Goal: Check status

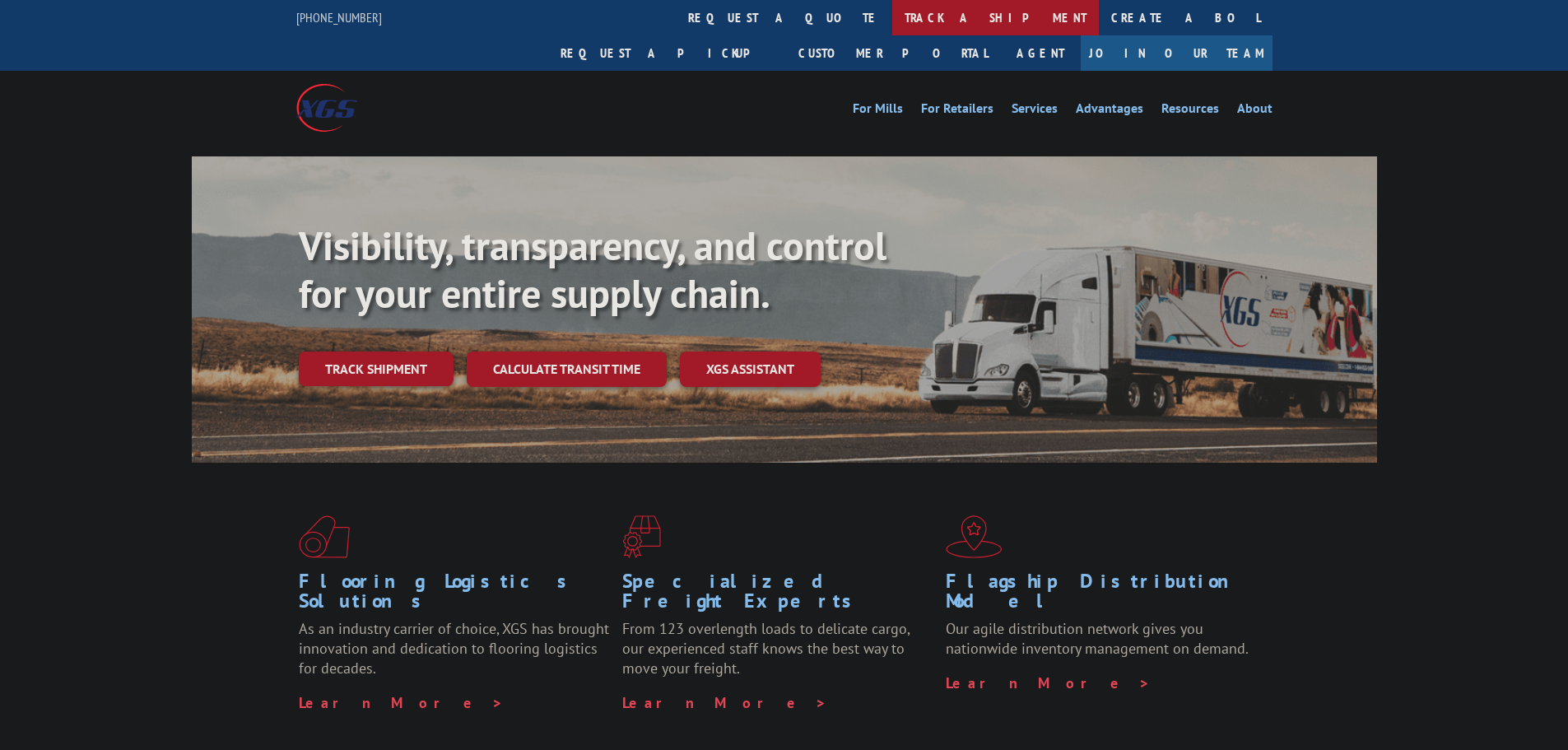
click at [892, 22] on link "track a shipment" at bounding box center [995, 17] width 207 height 36
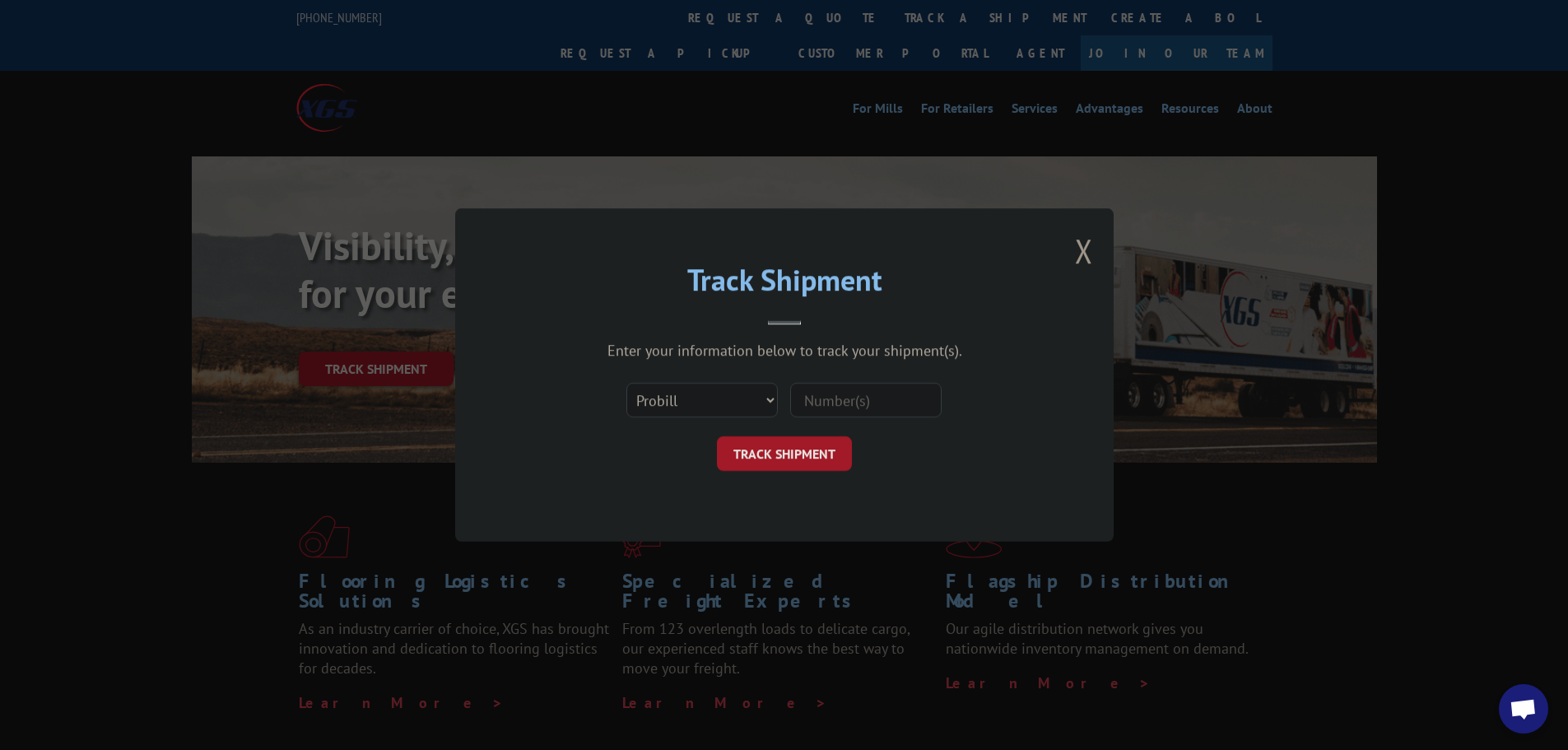
click at [838, 405] on input at bounding box center [865, 401] width 151 height 35
paste input "B4VL11565624"
type input "B4VL11565624"
click at [777, 455] on button "TRACK SHIPMENT" at bounding box center [784, 453] width 135 height 35
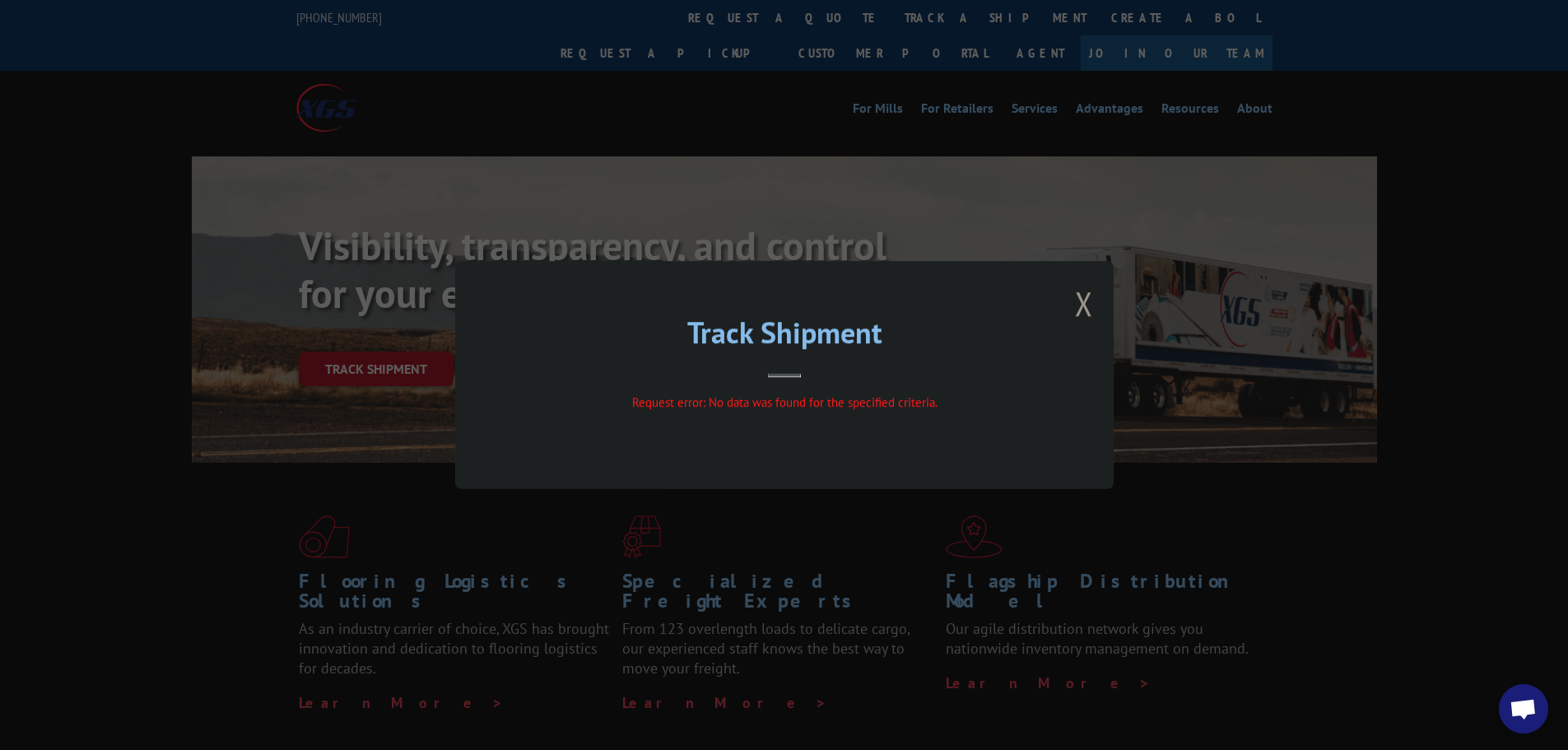
click at [1074, 311] on div "Track Shipment Request error: No data was found for the specified criteria." at bounding box center [784, 375] width 658 height 228
click at [1081, 303] on button "Close modal" at bounding box center [1083, 302] width 18 height 43
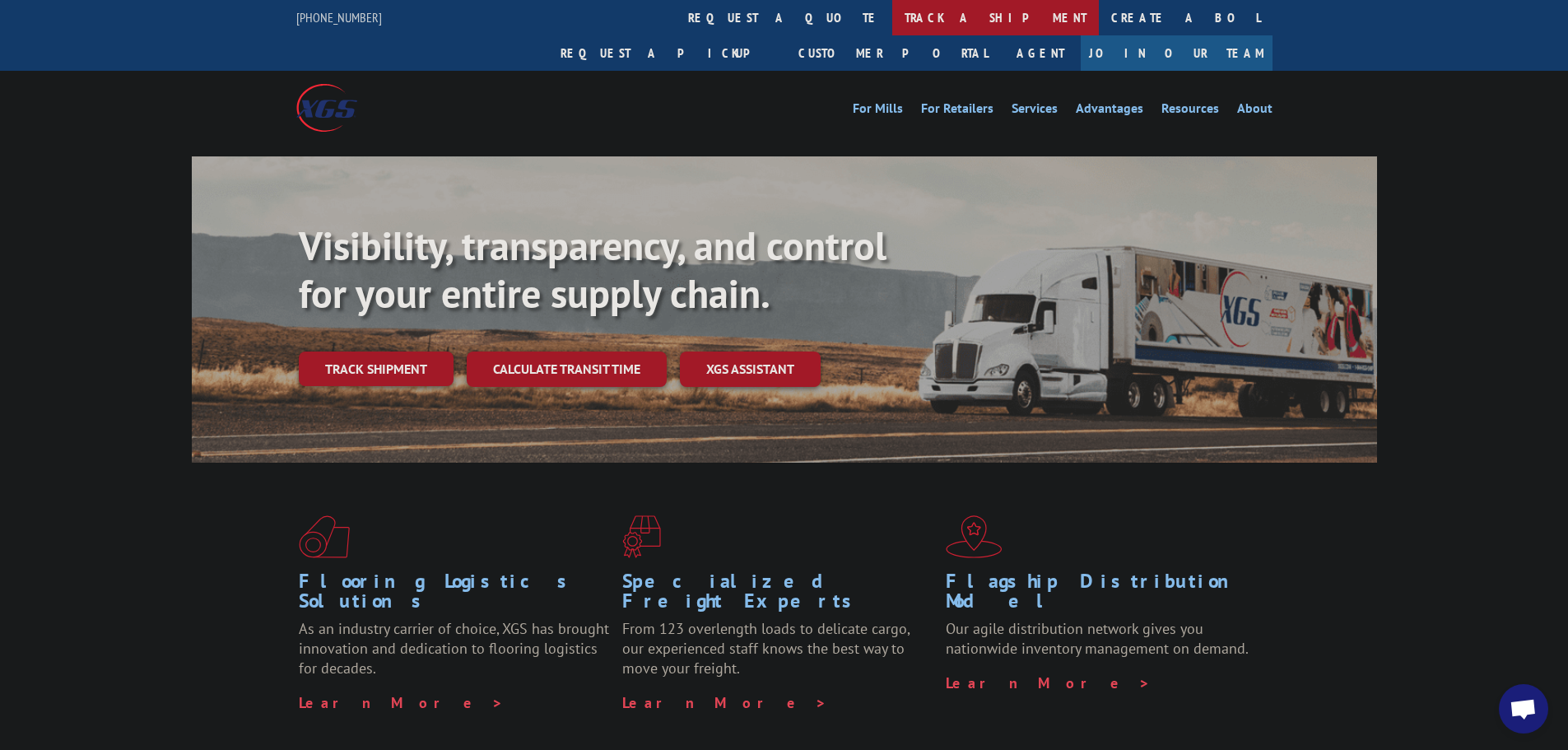
click at [892, 24] on link "track a shipment" at bounding box center [995, 17] width 207 height 36
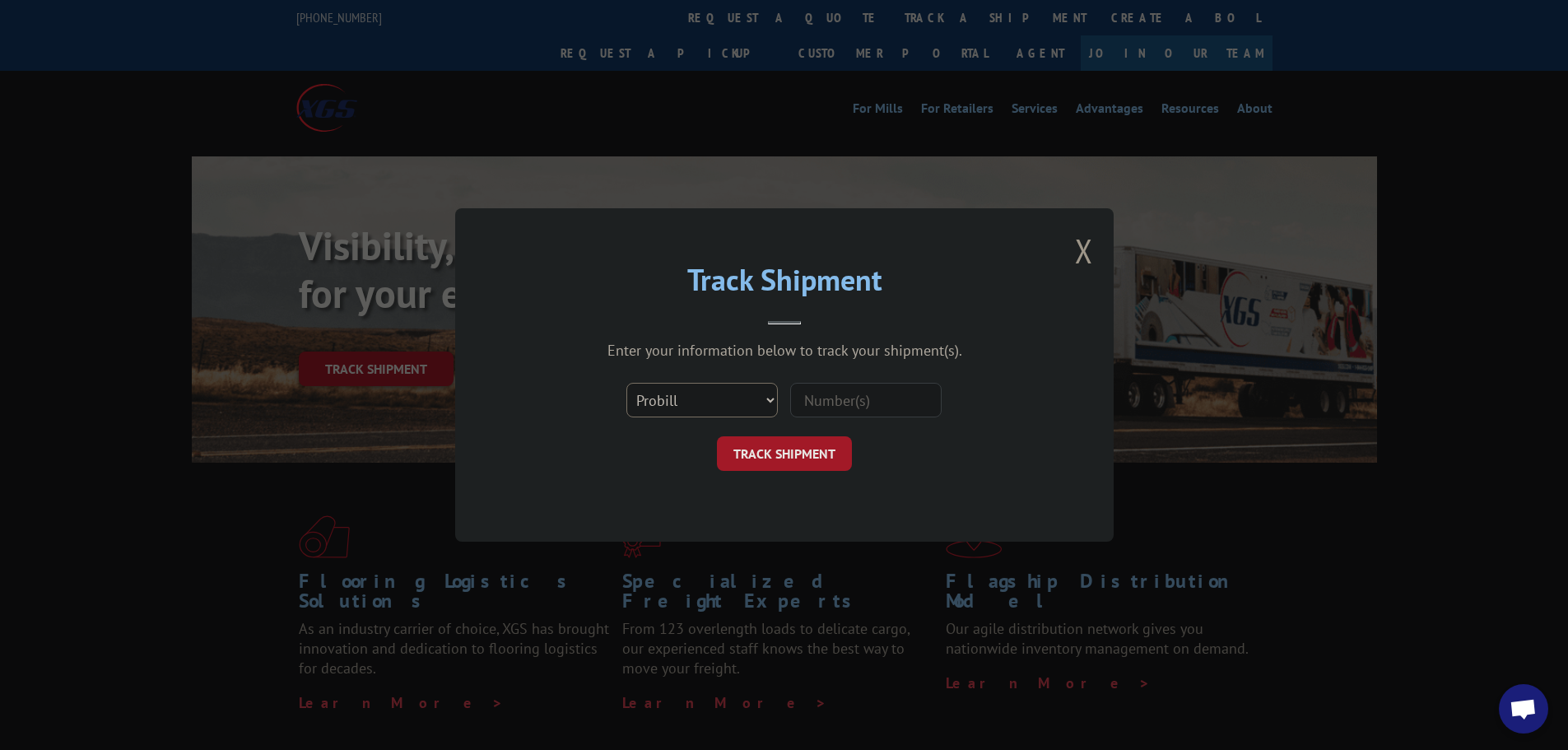
click at [688, 400] on select "Select category... Probill BOL PO" at bounding box center [702, 401] width 151 height 35
select select "bol"
click at [627, 383] on select "Select category... Probill BOL PO" at bounding box center [702, 401] width 151 height 35
click at [848, 403] on input at bounding box center [865, 401] width 151 height 35
paste input "B4VL11565624"
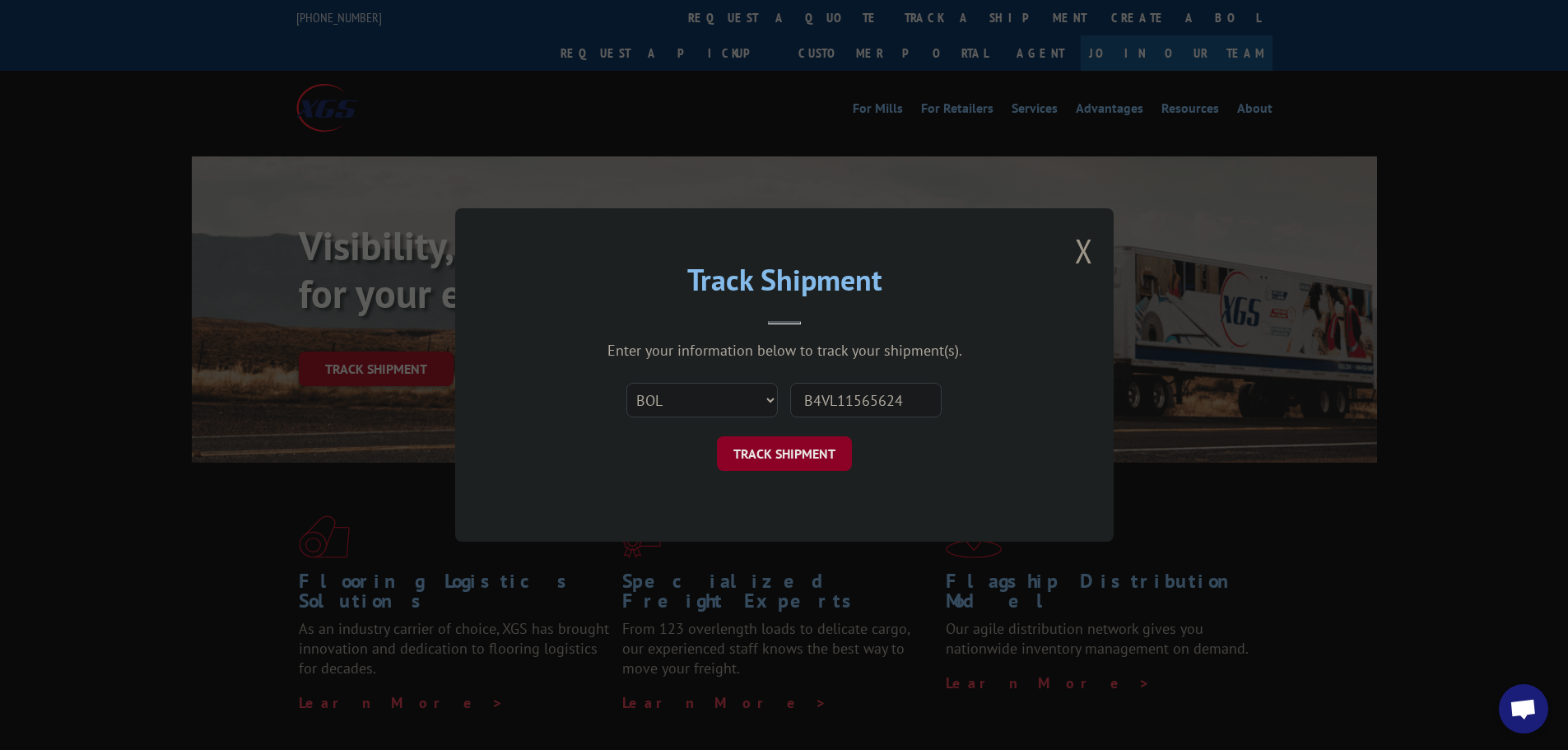
type input "B4VL11565624"
click at [757, 454] on button "TRACK SHIPMENT" at bounding box center [784, 453] width 135 height 35
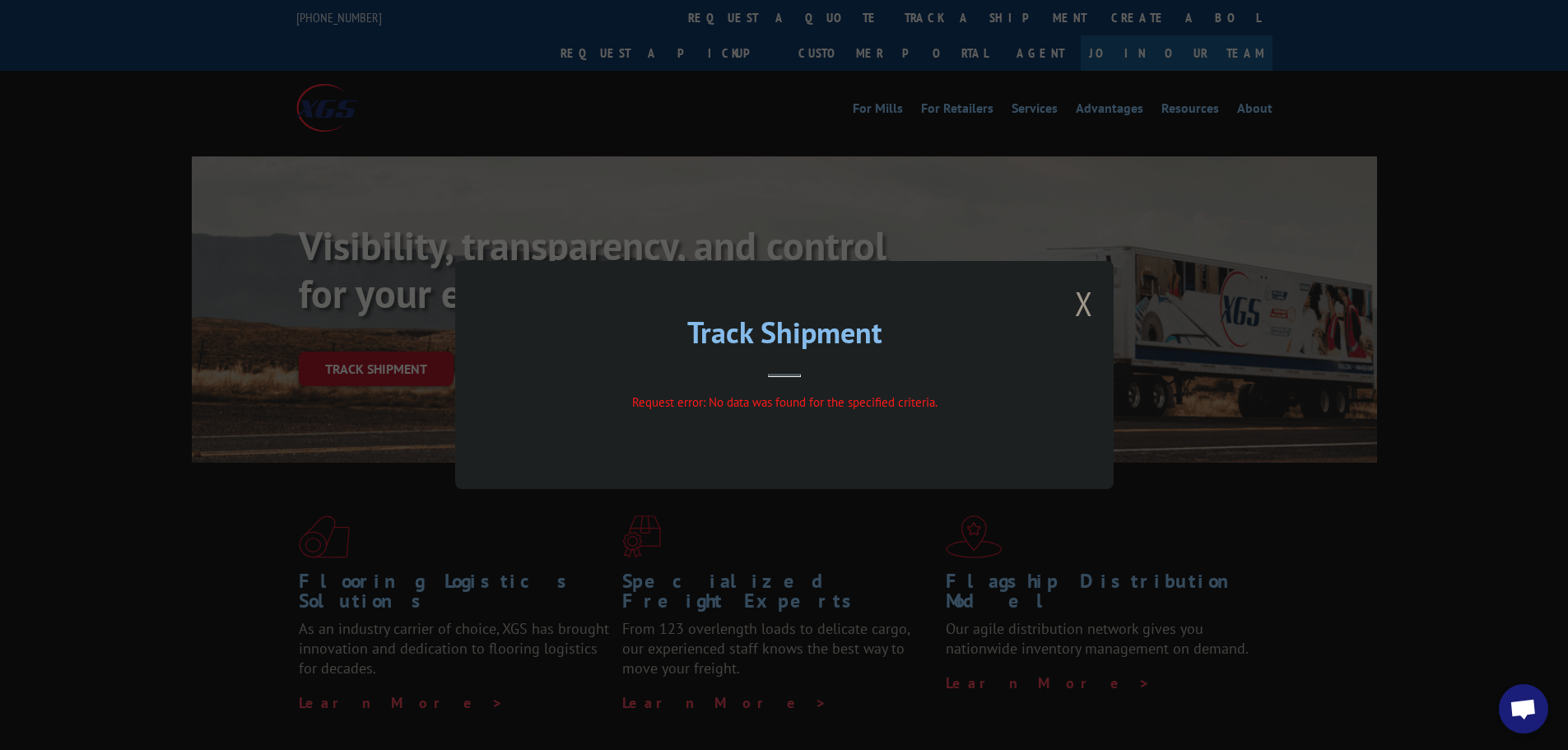
drag, startPoint x: 1115, startPoint y: 304, endPoint x: 1097, endPoint y: 304, distance: 18.0
click at [1109, 304] on div "Track Shipment Request error: No data was found for the specified criteria." at bounding box center [784, 375] width 1568 height 750
click at [1080, 304] on button "Close modal" at bounding box center [1083, 302] width 18 height 43
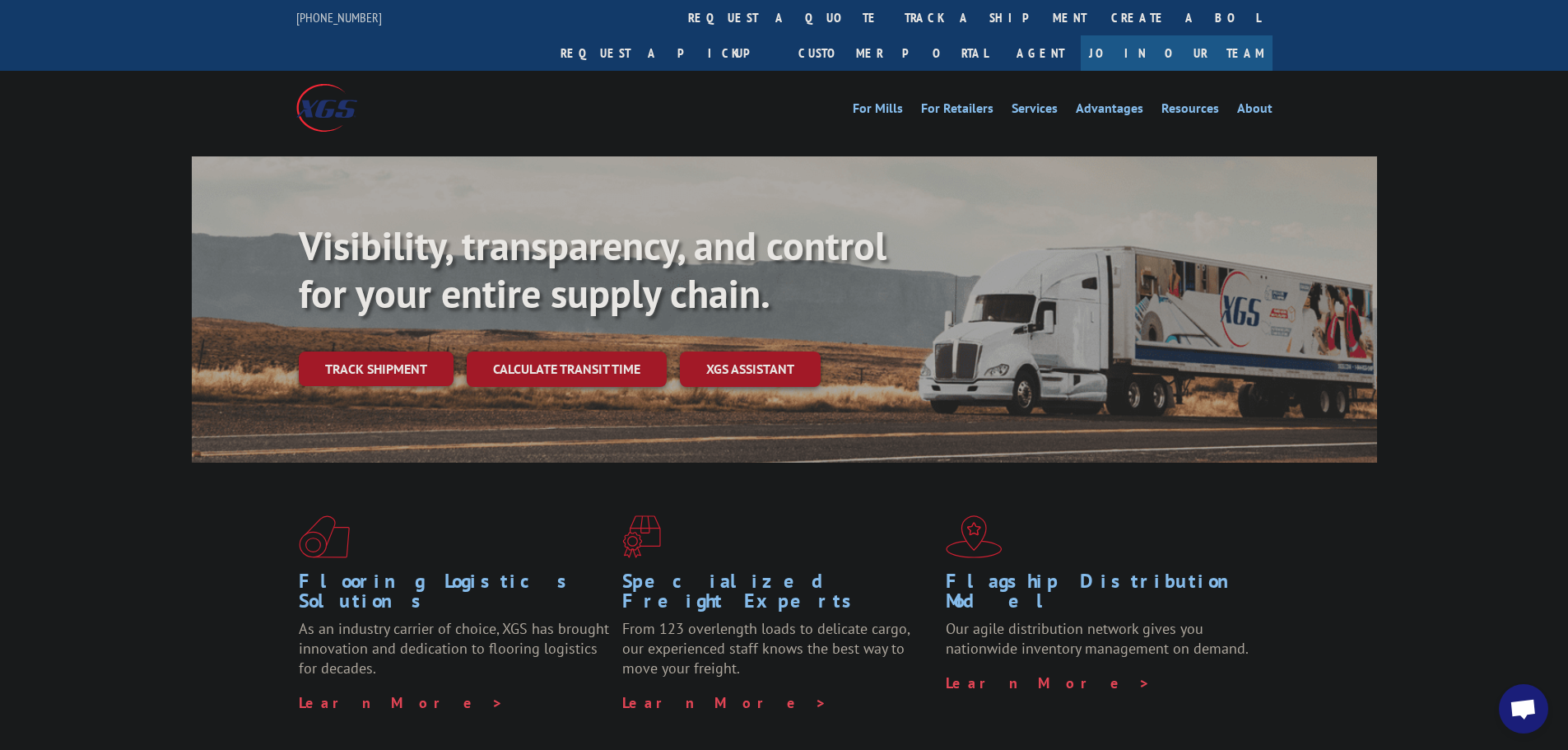
click at [1517, 712] on span "Open chat" at bounding box center [1523, 711] width 27 height 23
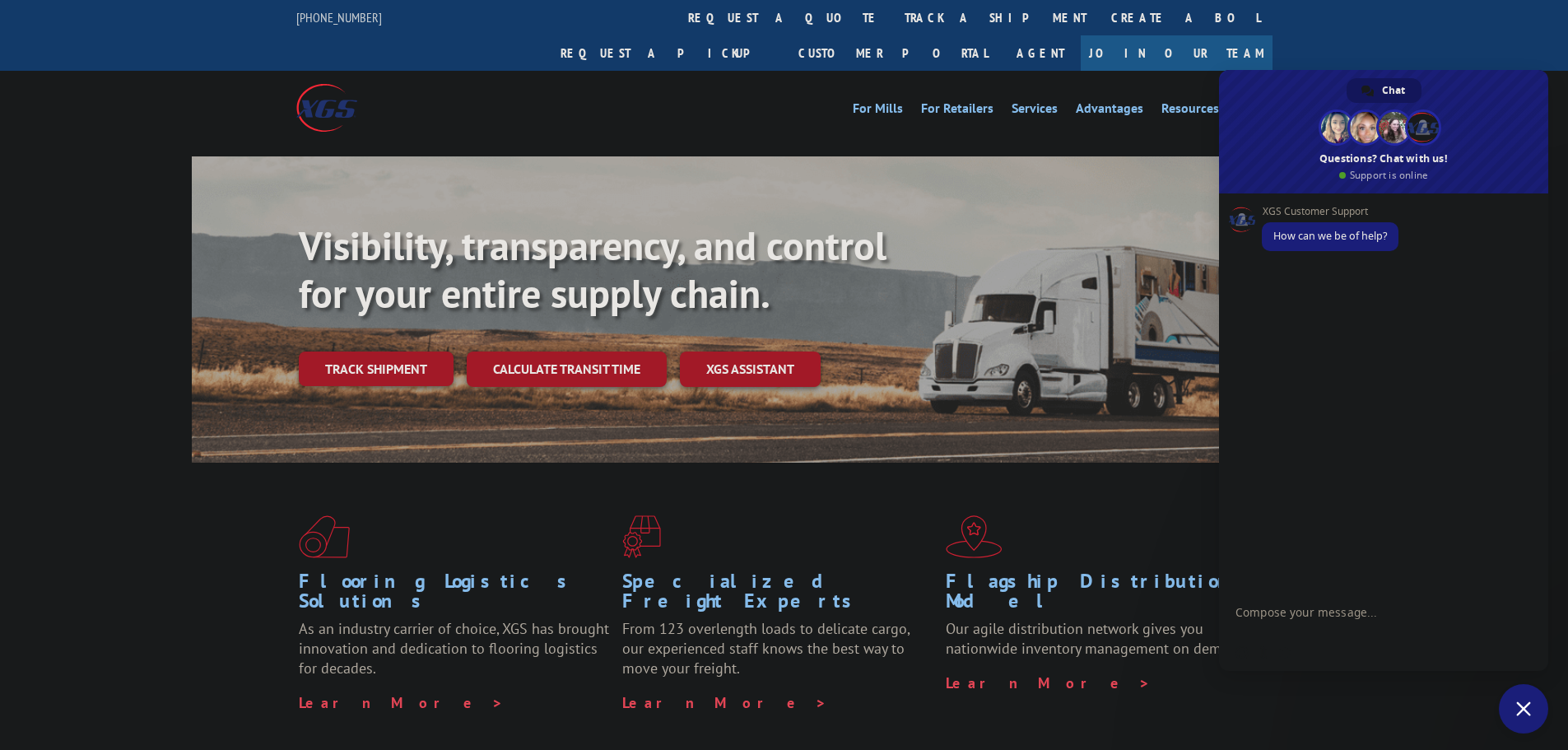
click at [1364, 619] on textarea "Compose your message..." at bounding box center [1365, 619] width 260 height 30
click at [892, 19] on link "track a shipment" at bounding box center [995, 17] width 207 height 36
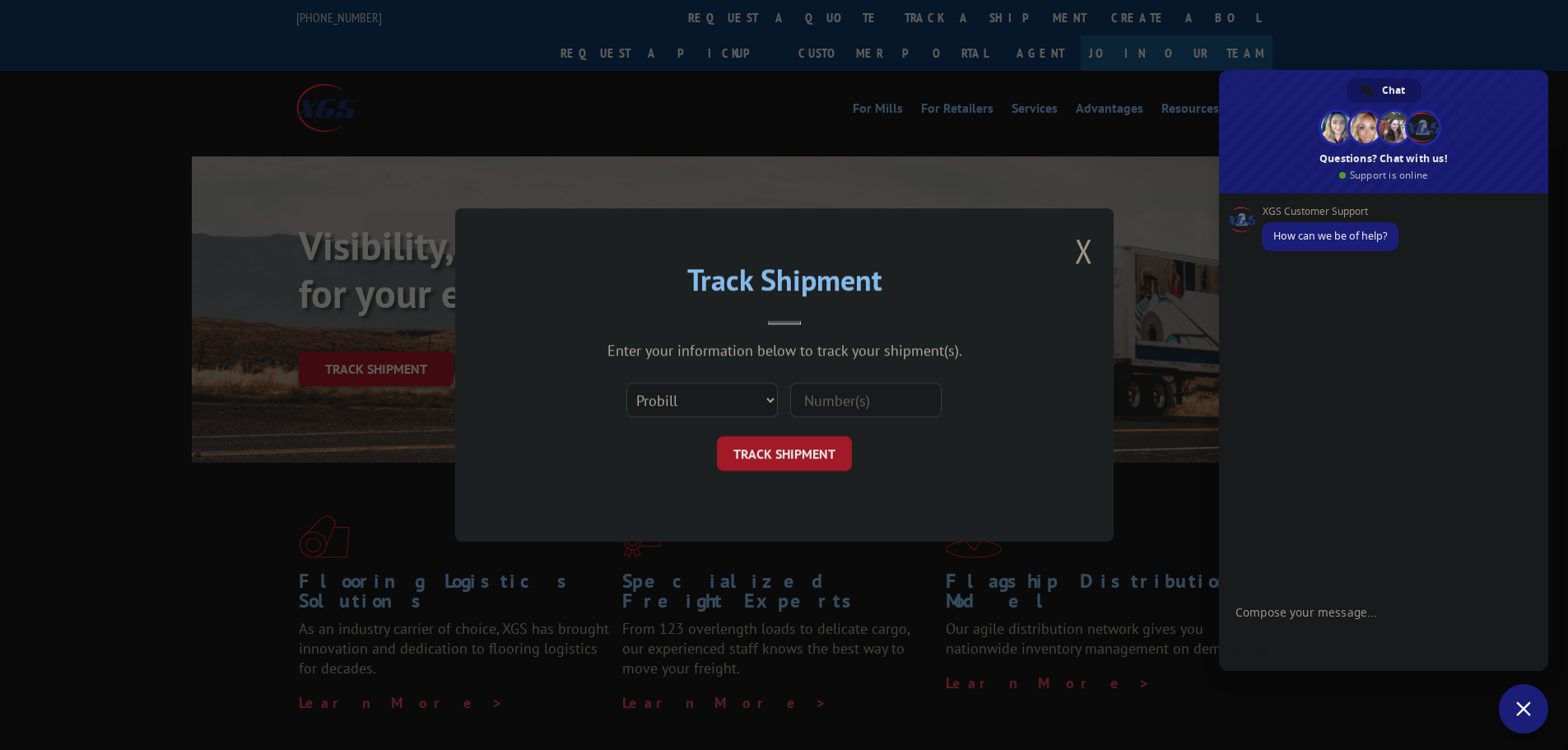
drag, startPoint x: 849, startPoint y: 409, endPoint x: 835, endPoint y: 417, distance: 16.1
click at [849, 409] on input at bounding box center [865, 401] width 151 height 35
paste input "17409252"
type input "17409252"
click at [789, 445] on button "TRACK SHIPMENT" at bounding box center [784, 453] width 135 height 35
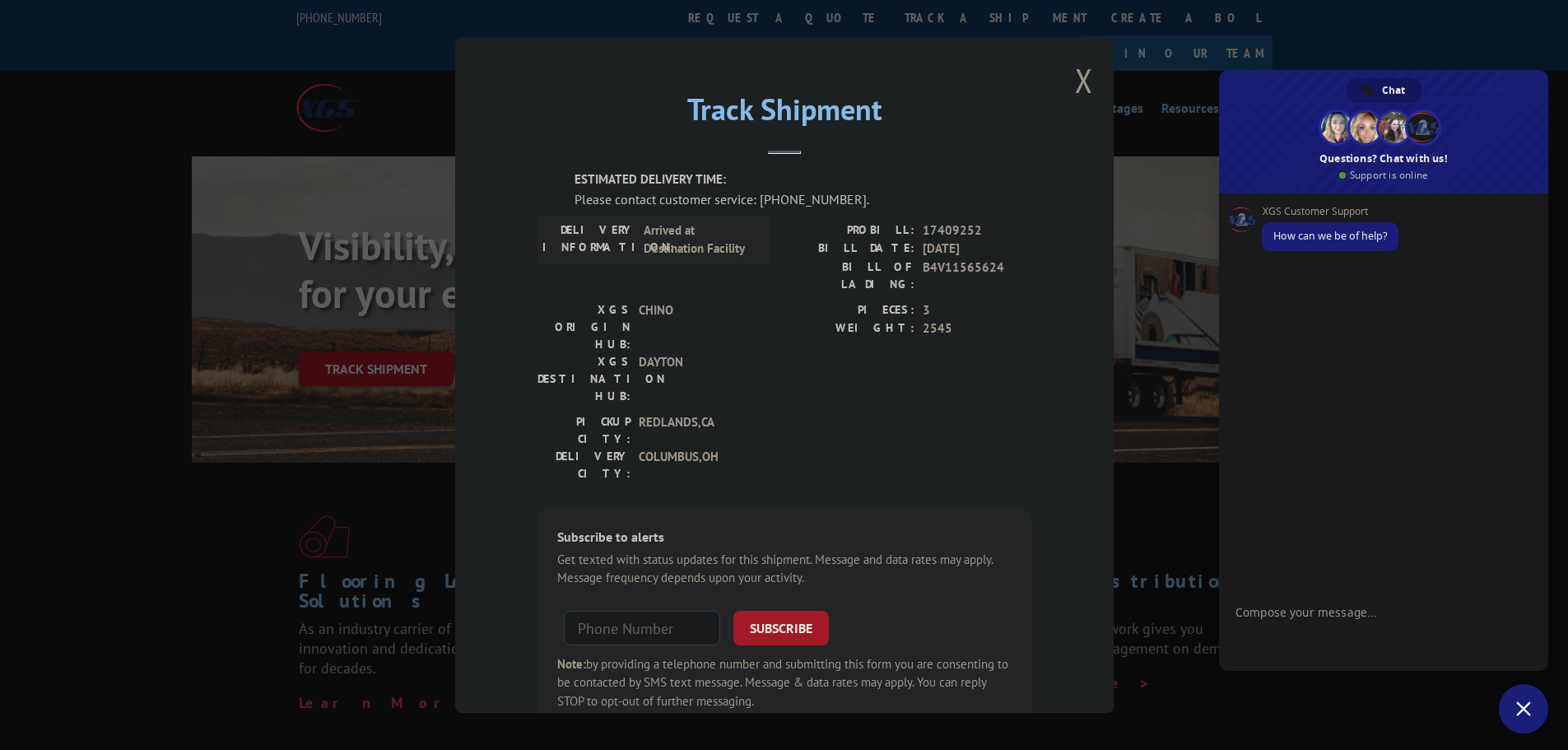
click at [1354, 618] on textarea "Compose your message..." at bounding box center [1365, 619] width 260 height 30
paste textarea "17409252"
type textarea "Hi can you provide an update why this has not been delivered its a month in tra…"
click at [1316, 622] on form at bounding box center [1365, 615] width 260 height 44
click at [1296, 612] on textarea "Compose your message..." at bounding box center [1365, 614] width 260 height 14
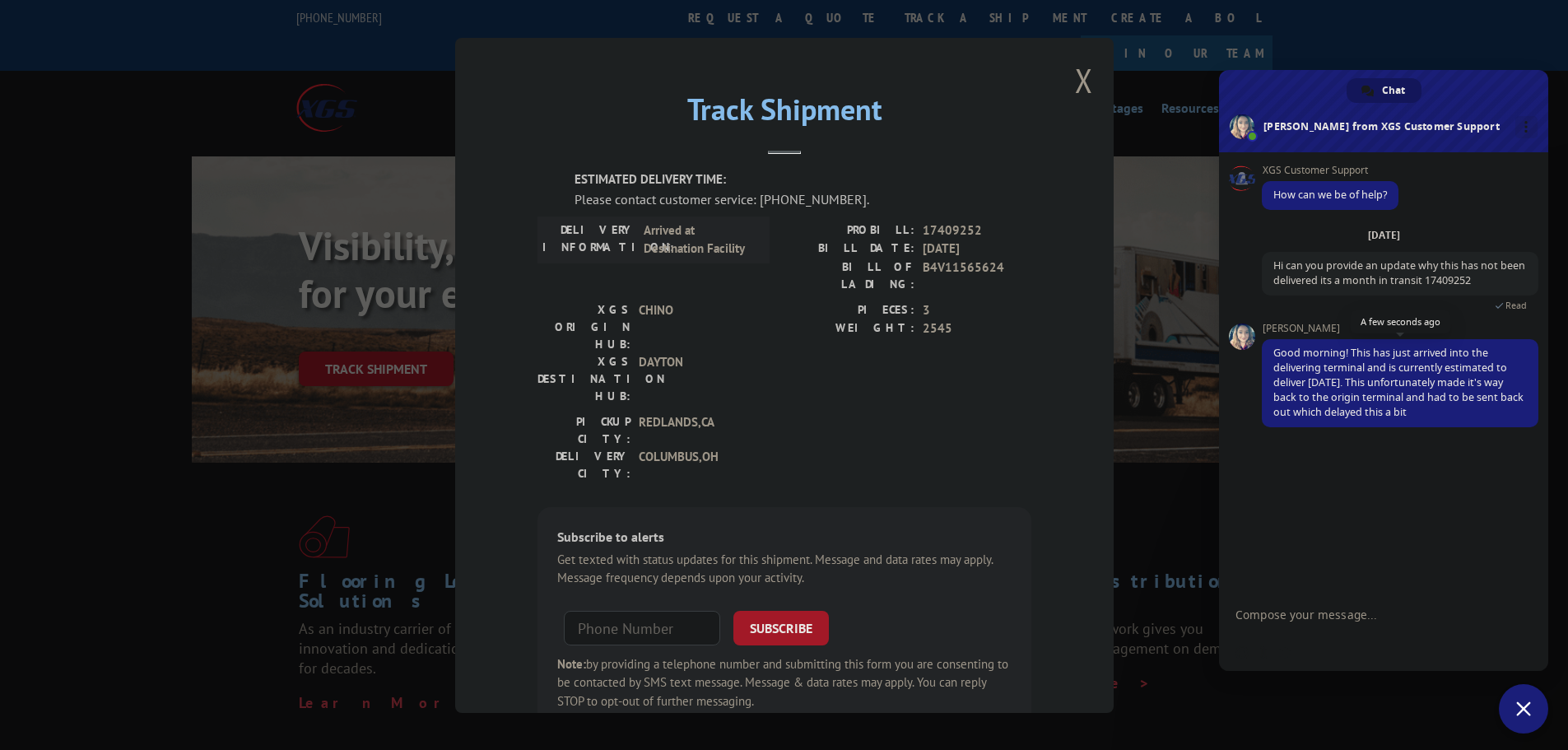
drag, startPoint x: 1352, startPoint y: 349, endPoint x: 1412, endPoint y: 423, distance: 95.3
click at [1412, 423] on span "Good morning! This has just arrived into the delivering terminal and is current…" at bounding box center [1400, 382] width 276 height 88
click at [1378, 370] on span "Good morning! This has just arrived into the delivering terminal and is current…" at bounding box center [1399, 382] width 250 height 73
drag, startPoint x: 1350, startPoint y: 351, endPoint x: 1415, endPoint y: 426, distance: 99.2
click at [1415, 426] on span "Good morning! This has just arrived into the delivering terminal and is current…" at bounding box center [1400, 382] width 276 height 88
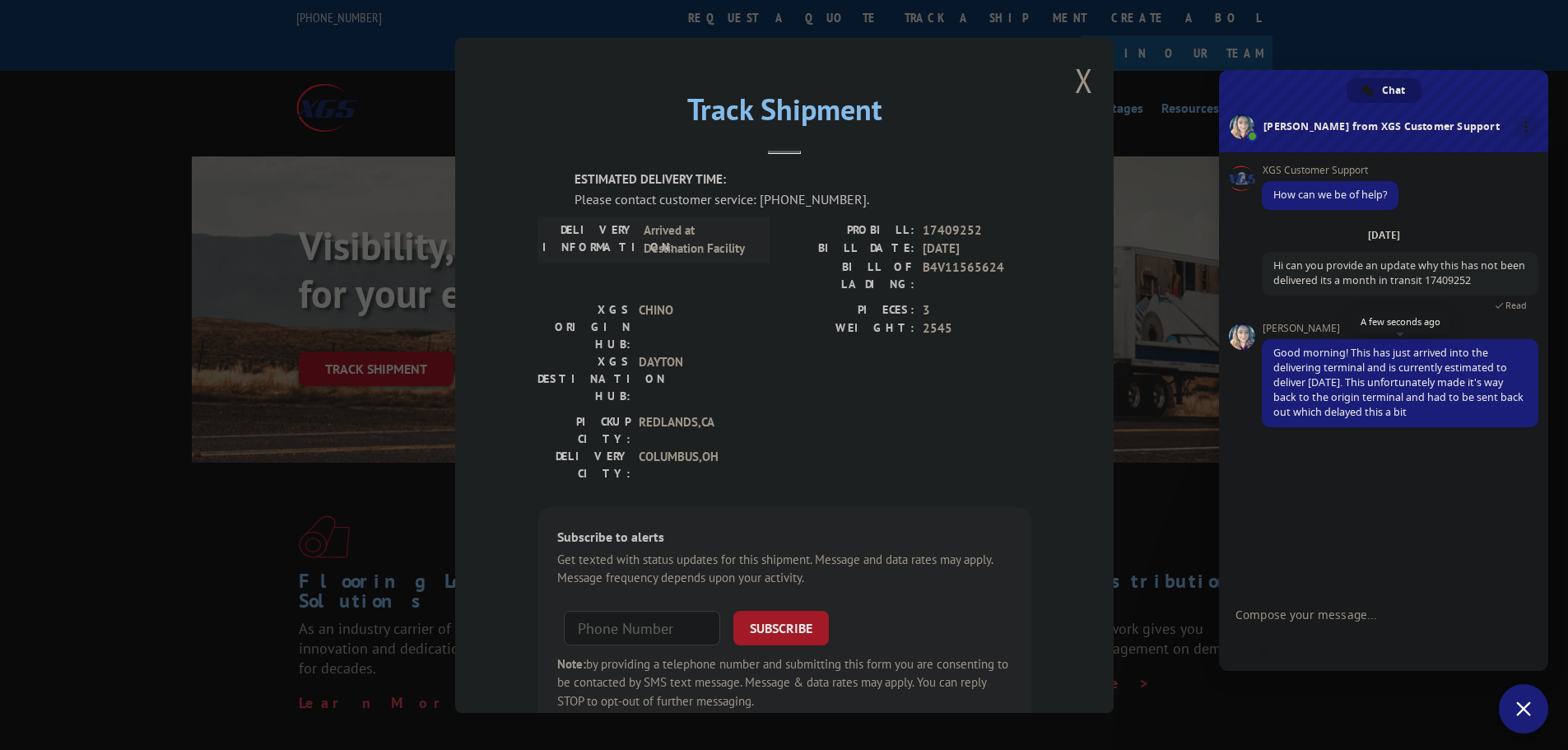
copy span "This has just arrived into the delivering terminal and is currently estimated t…"
click at [1078, 81] on button "Close modal" at bounding box center [1083, 80] width 18 height 43
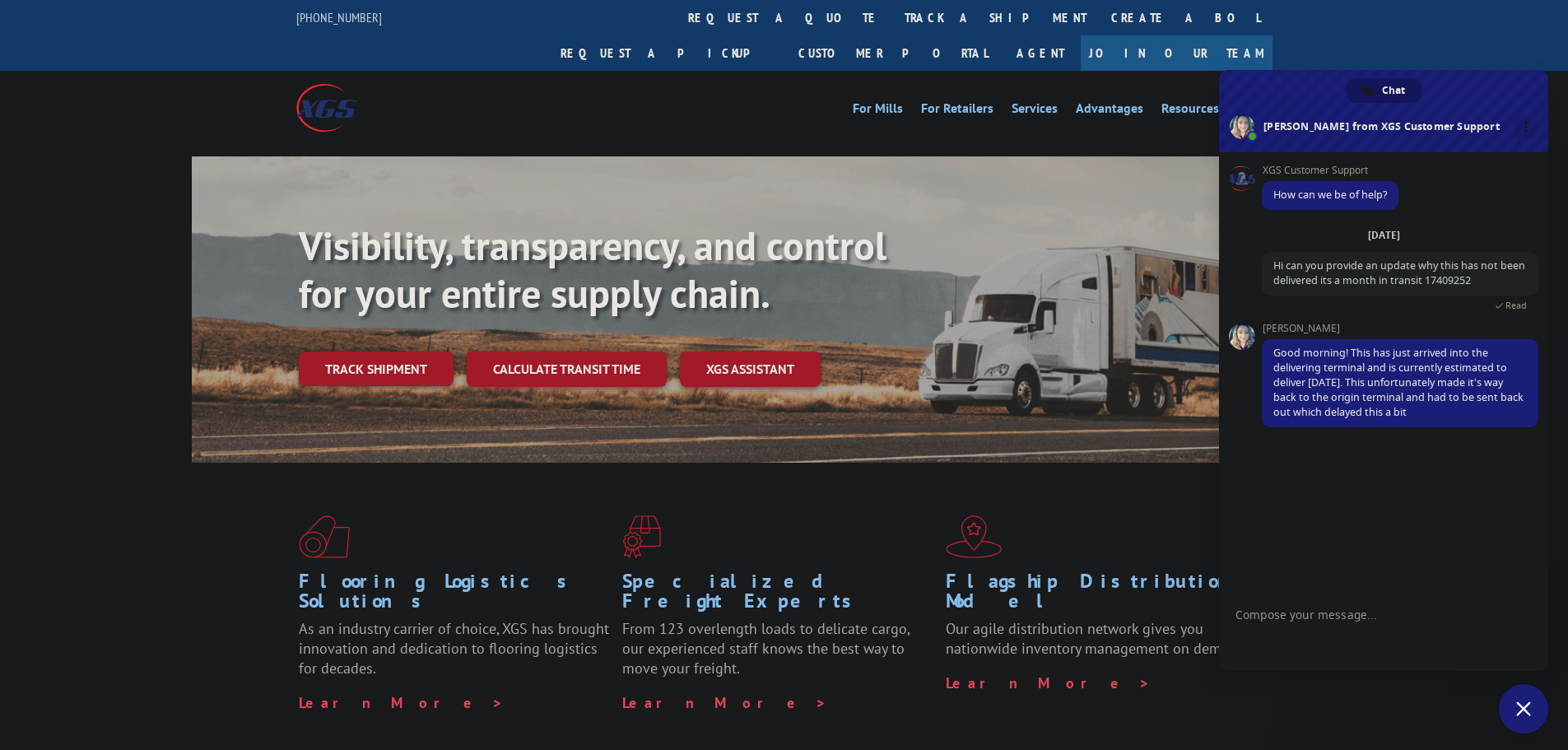
click at [1398, 312] on div "[DATE] Hi can you provide an update why this has not been delivered its a month…" at bounding box center [1400, 275] width 276 height 94
click at [1307, 606] on form at bounding box center [1365, 615] width 260 height 44
click at [1311, 615] on textarea "Compose your message..." at bounding box center [1365, 614] width 260 height 14
paste textarea "MSCI11702959"
type textarea "Can you also check if this was picked upMSCI11702959"
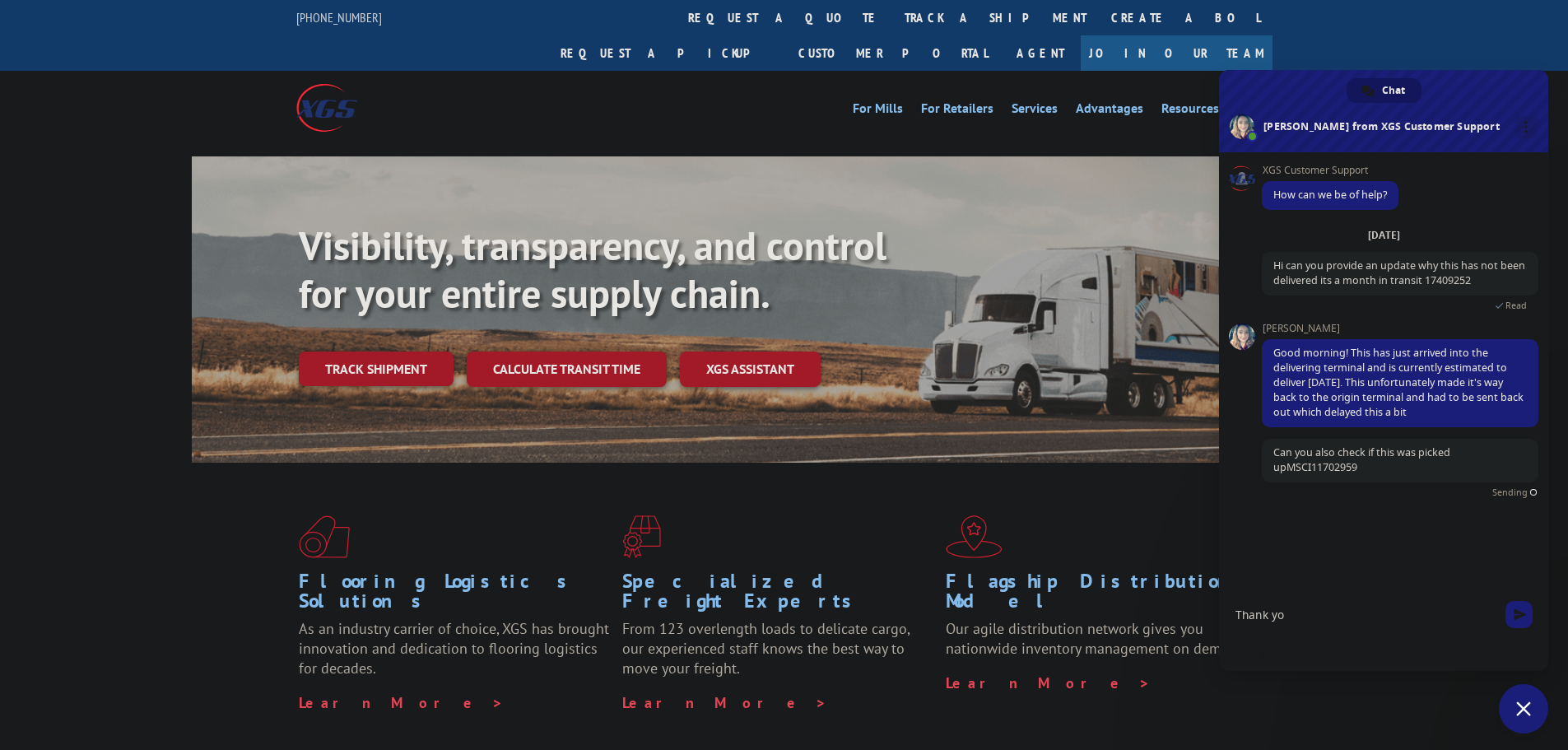
type textarea "Thank you"
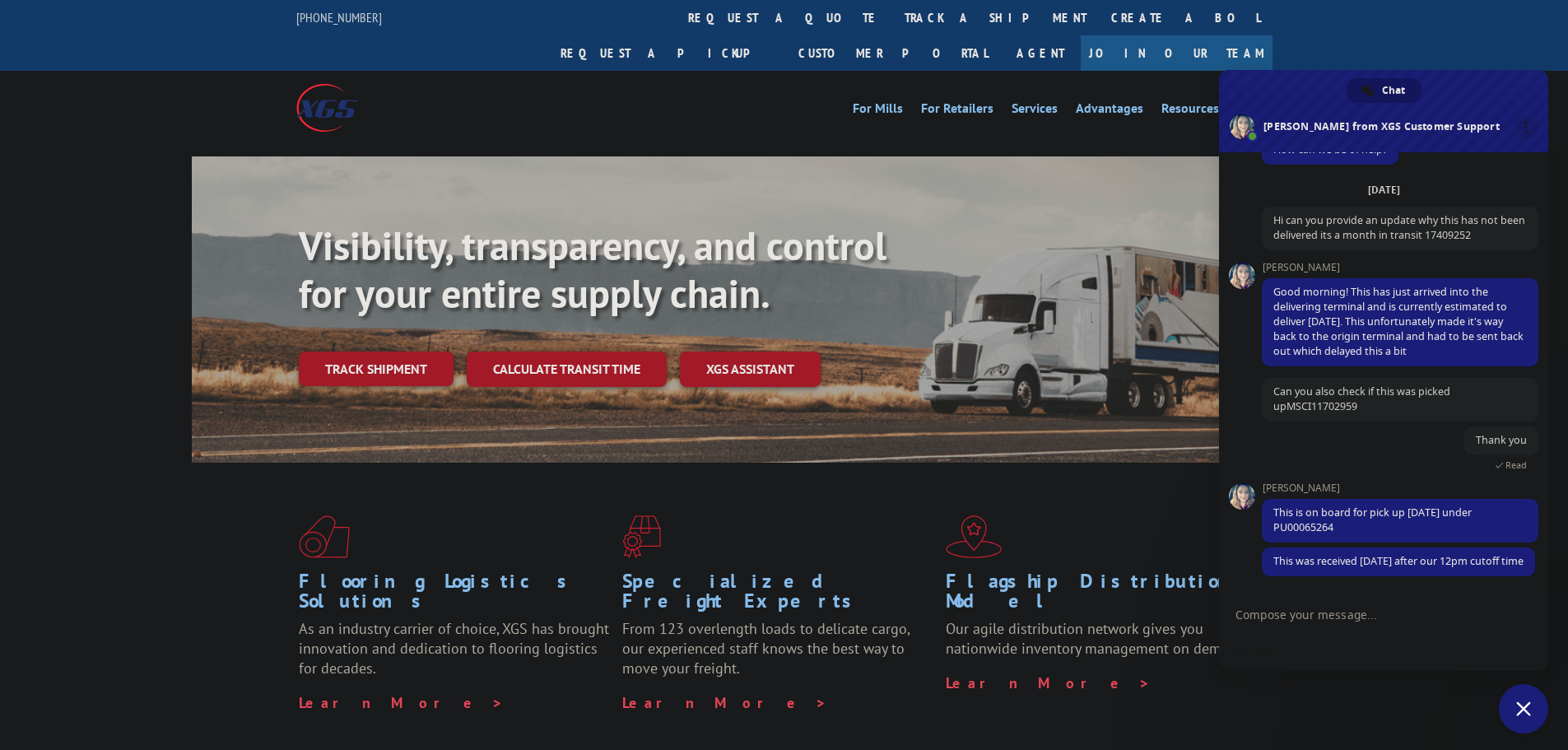
scroll to position [62, 0]
drag, startPoint x: 1273, startPoint y: 495, endPoint x: 1364, endPoint y: 513, distance: 92.8
click at [1364, 513] on span "This is on board for pick up [DATE] under PU00065264" at bounding box center [1400, 518] width 276 height 43
copy span "This is on board for pick up [DATE] under PU00065264"
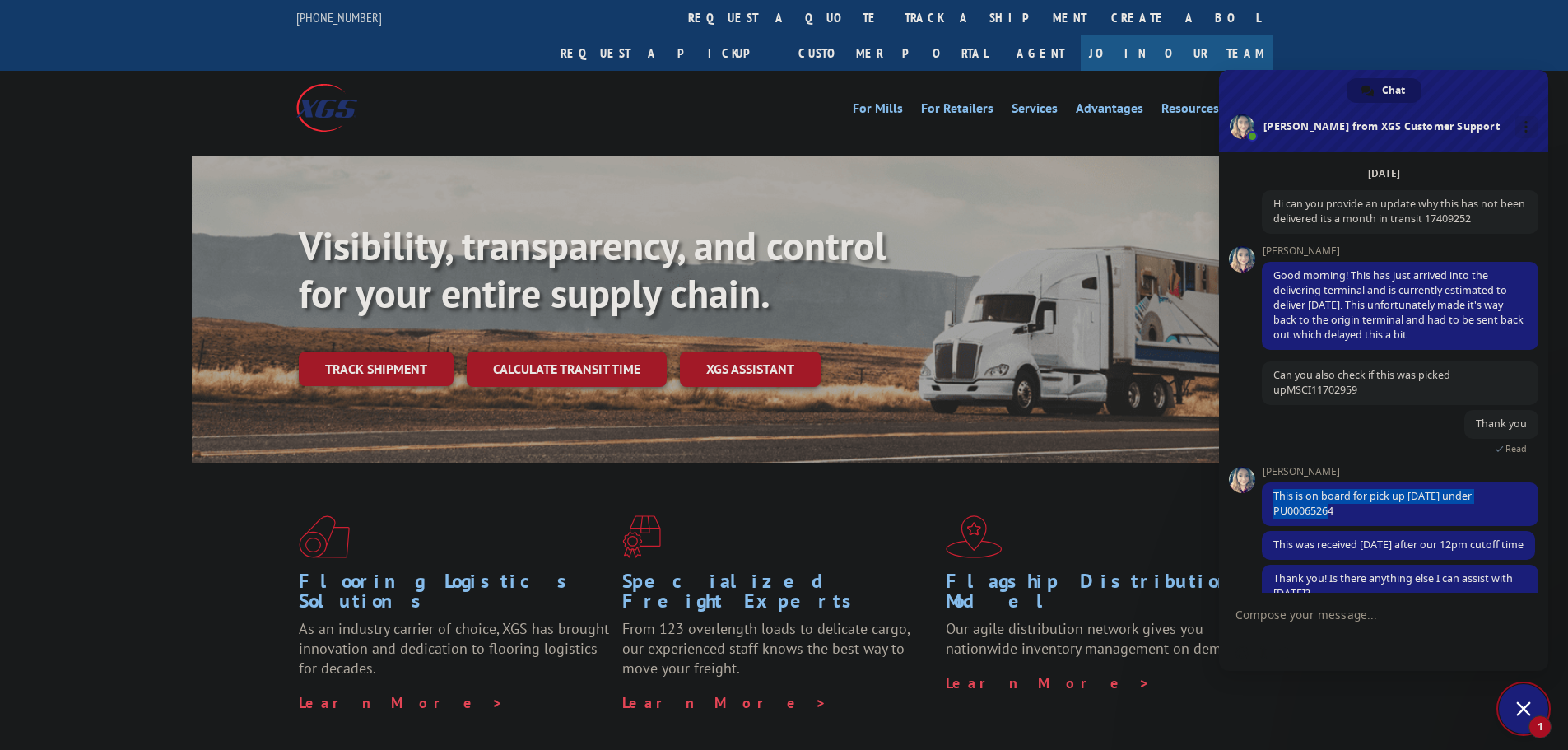
scroll to position [142, 0]
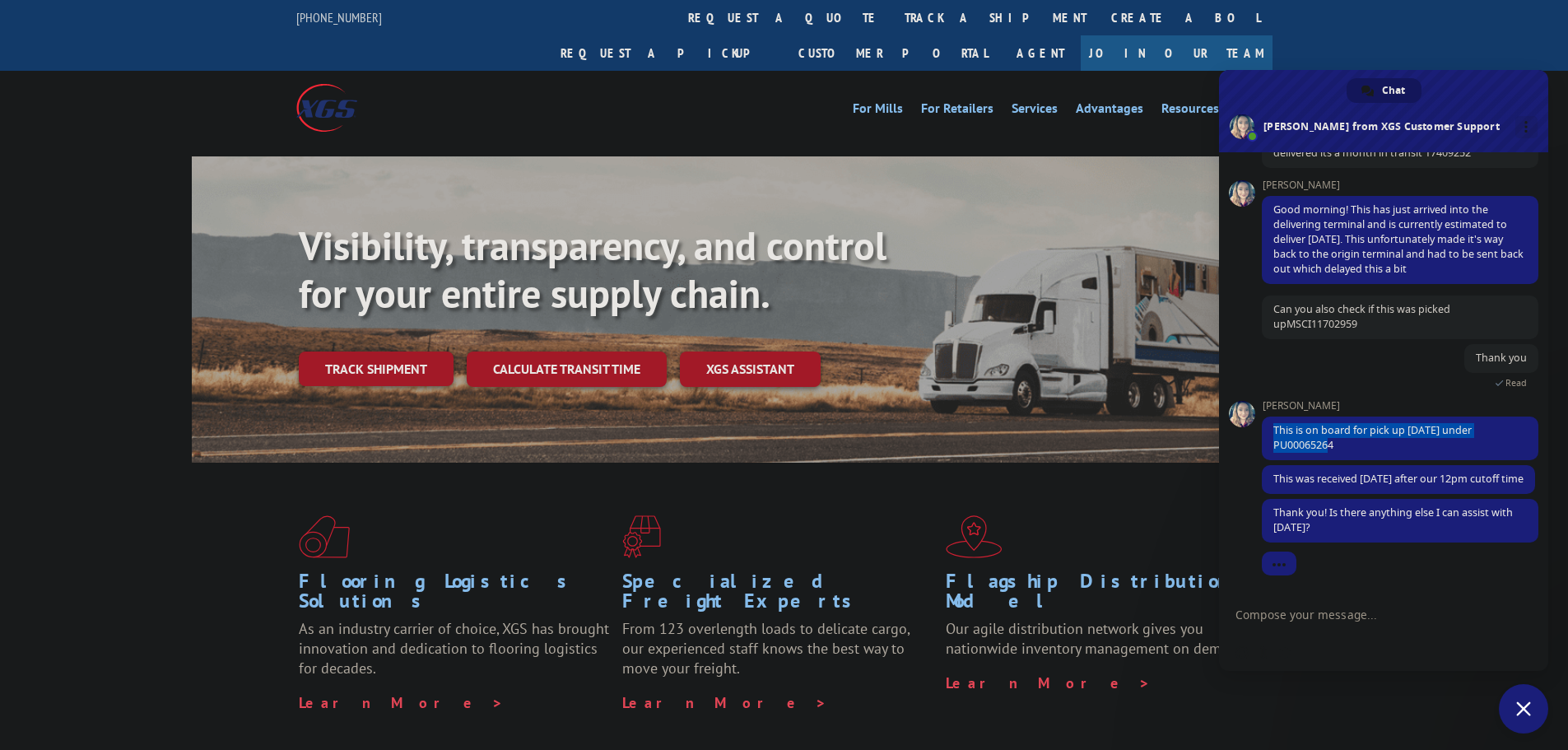
click at [1321, 605] on form at bounding box center [1365, 615] width 260 height 44
click at [1329, 612] on textarea "Compose your message..." at bounding box center [1365, 614] width 260 height 14
type textarea "nope thank you for the help"
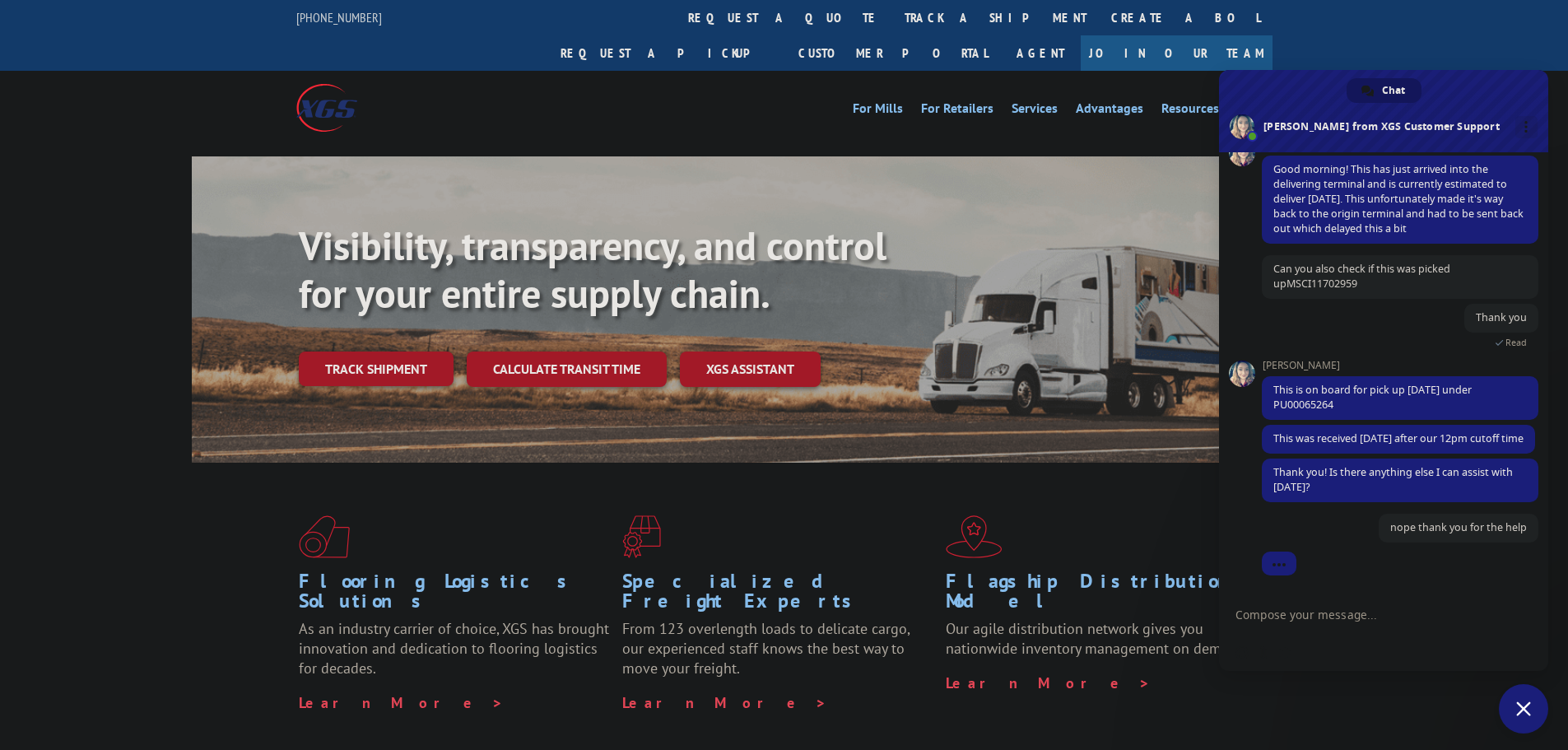
scroll to position [183, 0]
